Goal: Information Seeking & Learning: Learn about a topic

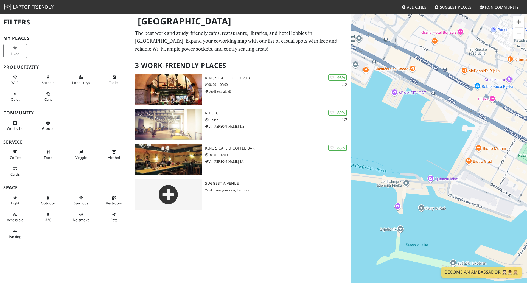
drag, startPoint x: 431, startPoint y: 237, endPoint x: 495, endPoint y: 174, distance: 89.1
click at [495, 174] on div "Naviger ved at trykke på piletasterne." at bounding box center [439, 155] width 176 height 283
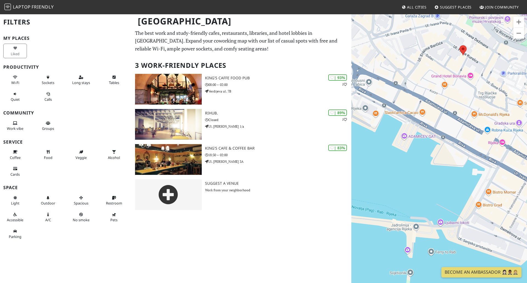
drag, startPoint x: 455, startPoint y: 142, endPoint x: 464, endPoint y: 186, distance: 44.9
click at [464, 186] on div "Naviger ved at trykke på piletasterne." at bounding box center [439, 155] width 176 height 283
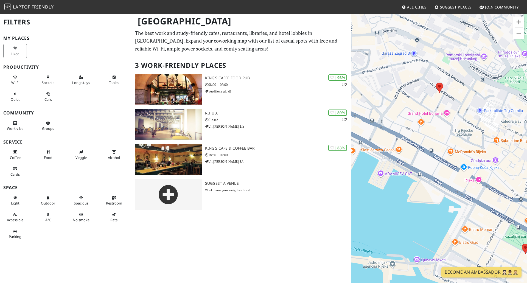
drag, startPoint x: 411, startPoint y: 143, endPoint x: 387, endPoint y: 180, distance: 44.7
click at [387, 180] on div "Naviger ved at trykke på piletasterne." at bounding box center [439, 155] width 176 height 283
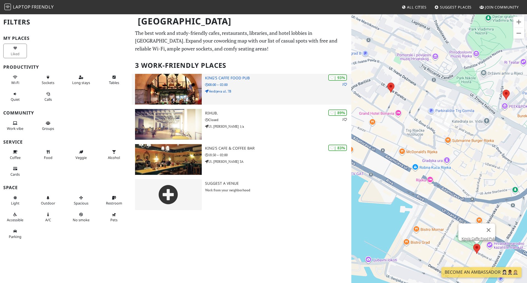
click at [185, 80] on img at bounding box center [168, 89] width 67 height 31
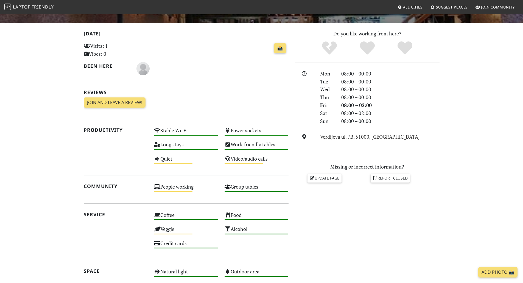
scroll to position [108, 0]
